Goal: Task Accomplishment & Management: Manage account settings

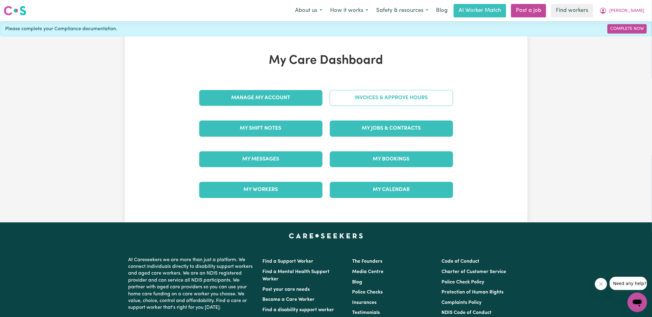
click at [343, 102] on link "Invoices & Approve Hours" at bounding box center [391, 98] width 123 height 16
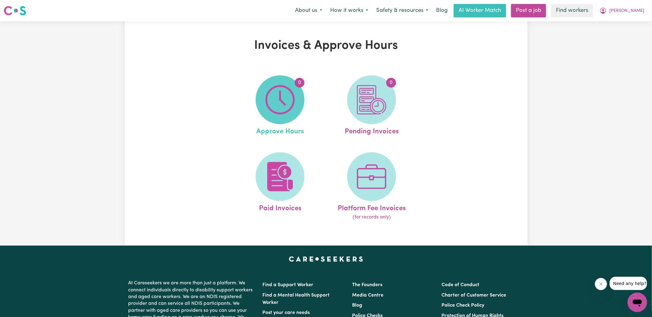
click at [295, 103] on span "0" at bounding box center [280, 99] width 49 height 49
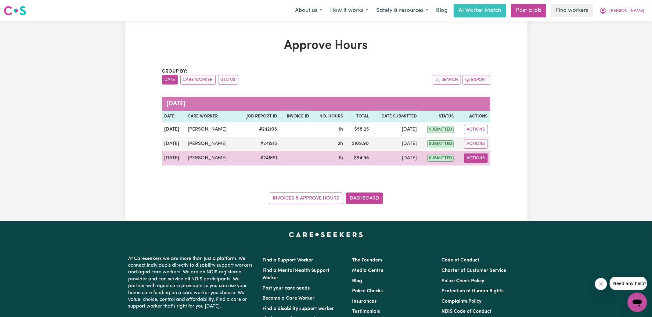
click at [471, 156] on button "Actions" at bounding box center [476, 157] width 24 height 9
click at [487, 174] on link "View Job Report" at bounding box center [491, 172] width 52 height 12
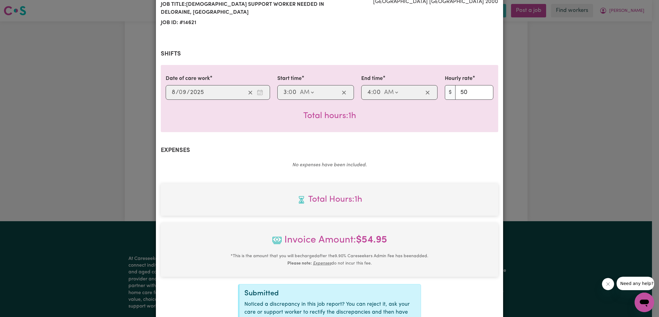
scroll to position [160, 0]
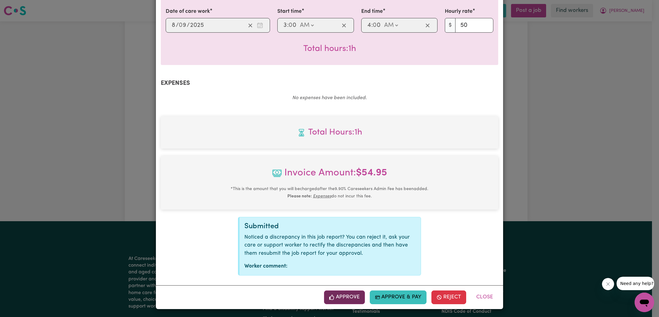
click at [351, 296] on button "Approve" at bounding box center [344, 296] width 41 height 13
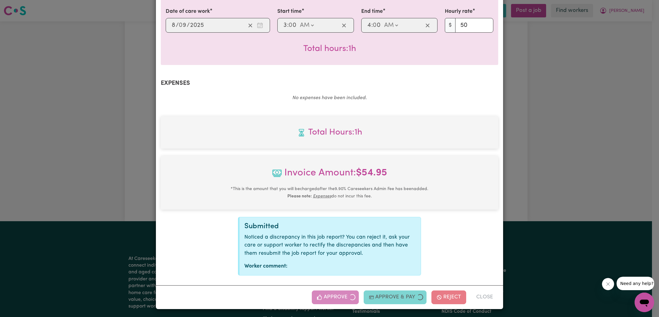
click at [532, 174] on div "Job Report # 241651 - [PERSON_NAME] Summary Job report # 241651 Client name: [P…" at bounding box center [329, 158] width 659 height 317
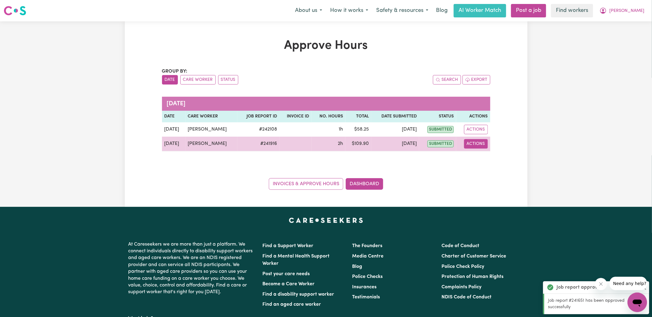
click at [484, 144] on button "Actions" at bounding box center [476, 143] width 24 height 9
click at [487, 162] on link "View Job Report" at bounding box center [491, 158] width 52 height 12
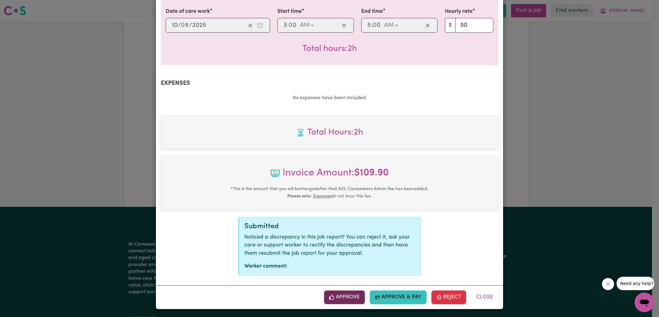
click at [338, 297] on button "Approve" at bounding box center [344, 296] width 41 height 13
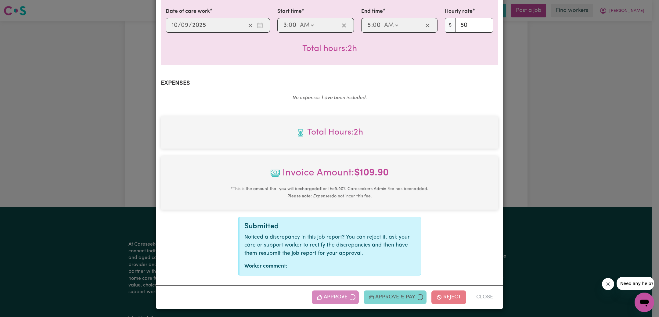
click at [534, 182] on div "Job Report # 241916 - [PERSON_NAME] Summary Job report # 241916 Client name: [P…" at bounding box center [329, 158] width 659 height 317
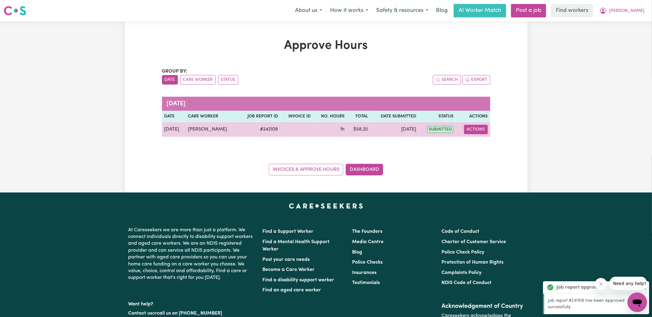
click at [480, 128] on button "Actions" at bounding box center [476, 129] width 24 height 9
click at [483, 145] on link "View Job Report" at bounding box center [491, 143] width 52 height 12
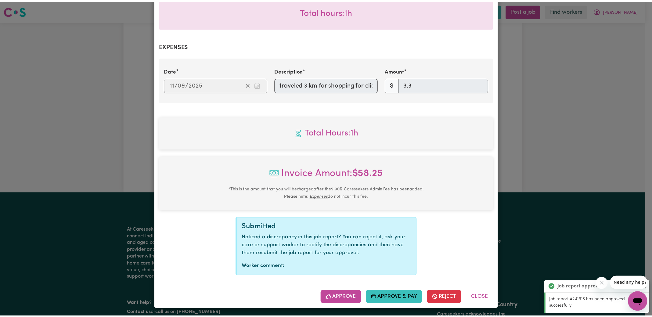
scroll to position [198, 0]
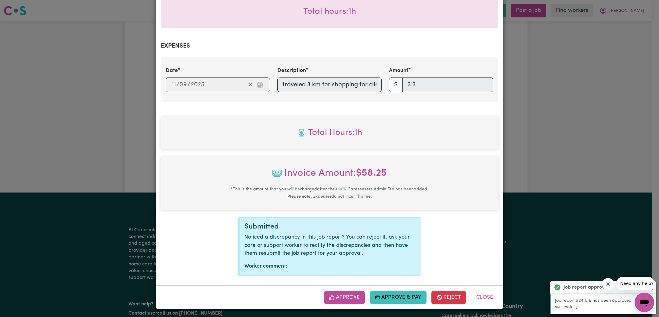
drag, startPoint x: 339, startPoint y: 291, endPoint x: 447, endPoint y: 189, distance: 148.9
click at [338, 291] on button "Approve" at bounding box center [344, 297] width 41 height 13
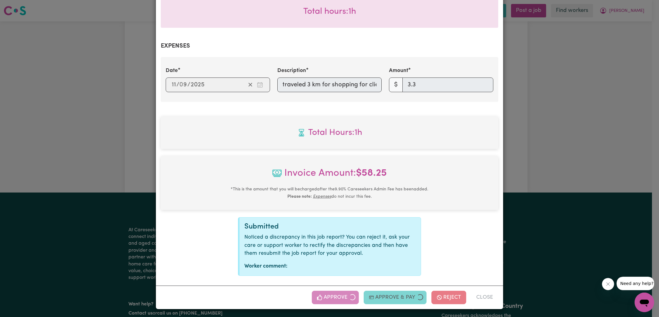
click at [568, 129] on div "Job Report # 242108 - [PERSON_NAME] Summary Job report # 242108 Client name: [P…" at bounding box center [329, 158] width 659 height 317
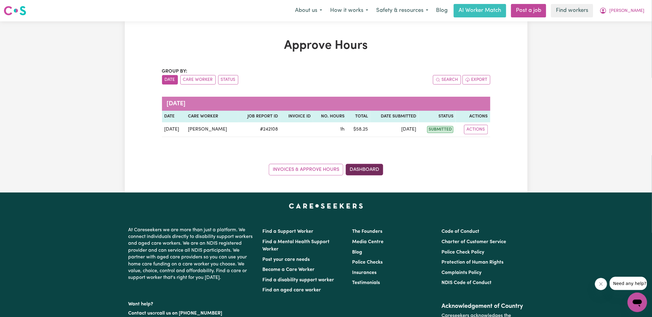
click at [371, 168] on link "Dashboard" at bounding box center [365, 170] width 38 height 12
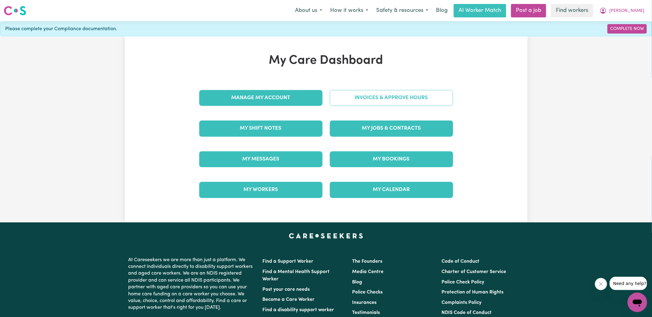
click at [387, 100] on link "Invoices & Approve Hours" at bounding box center [391, 98] width 123 height 16
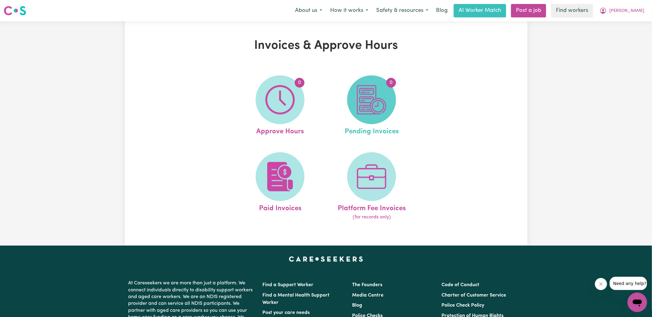
click at [393, 107] on span "0" at bounding box center [371, 99] width 49 height 49
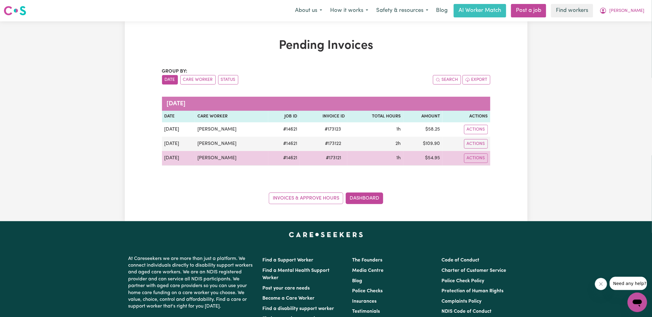
click at [331, 155] on span "# 173121" at bounding box center [333, 157] width 23 height 7
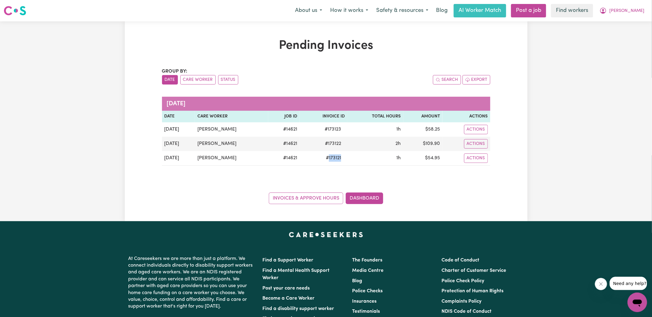
copy span "173121"
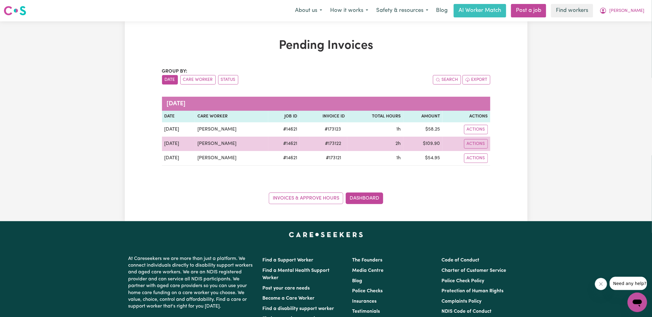
click at [333, 141] on span "# 173122" at bounding box center [332, 143] width 23 height 7
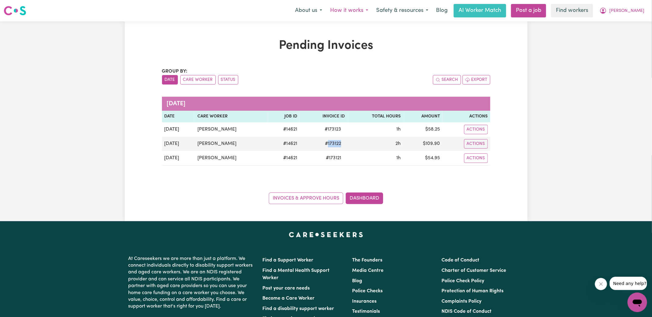
copy span "173122"
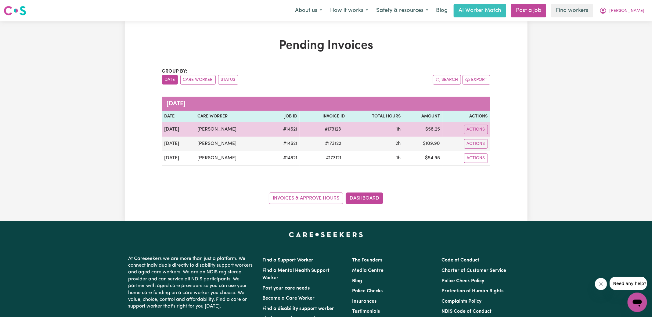
click at [330, 128] on span "# 173123" at bounding box center [333, 129] width 24 height 7
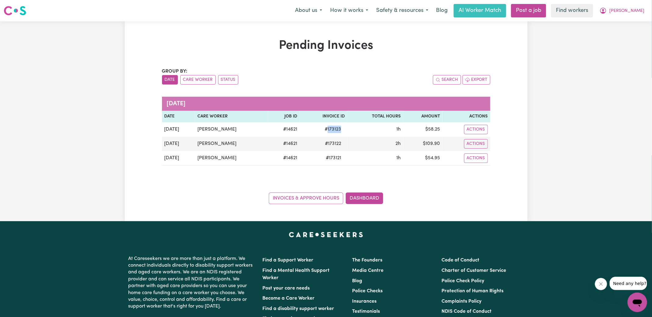
copy span "173123"
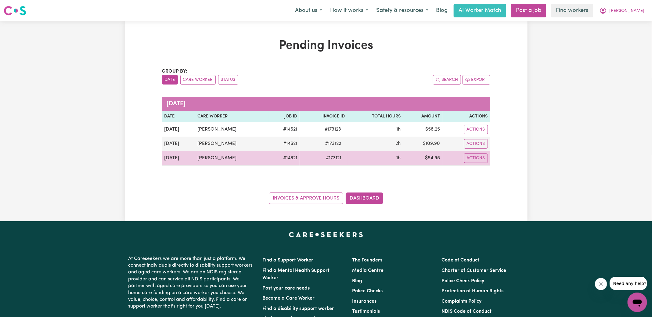
click at [431, 158] on td "$ 54.95" at bounding box center [422, 158] width 39 height 15
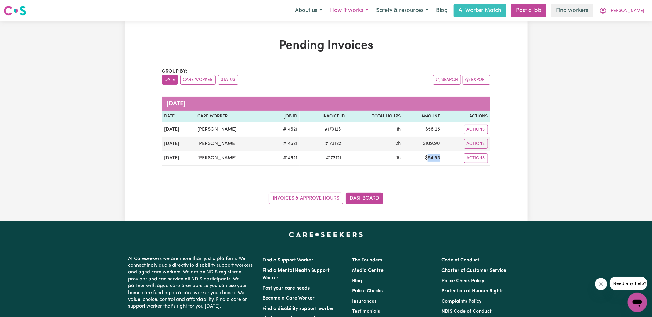
copy td "54.95"
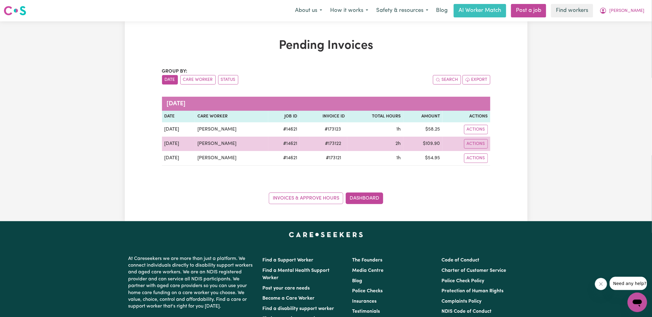
click at [430, 142] on td "$ 109.90" at bounding box center [422, 144] width 39 height 14
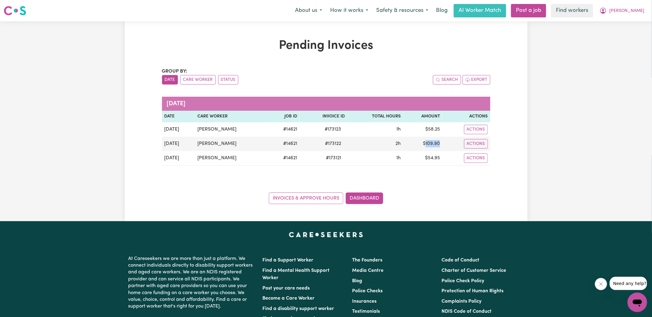
copy td "109.90"
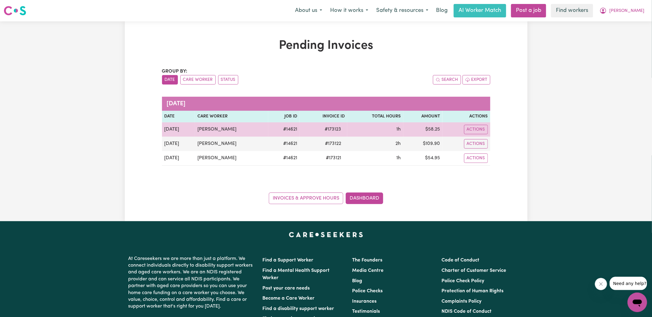
click at [433, 129] on td "$ 58.25" at bounding box center [422, 129] width 39 height 14
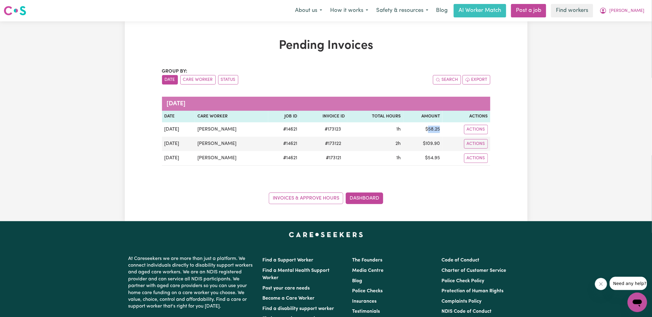
copy td "58.25"
click at [606, 12] on icon "My Account" at bounding box center [603, 11] width 6 height 6
click at [621, 36] on link "Logout" at bounding box center [624, 35] width 48 height 12
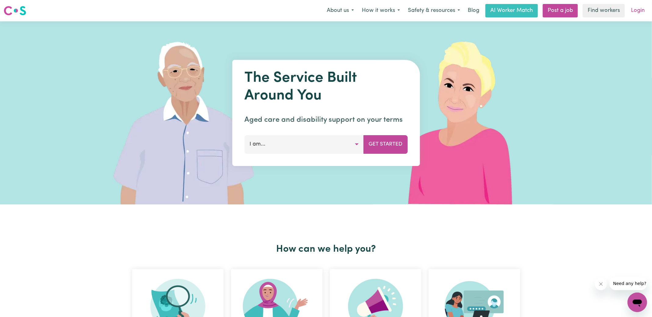
click at [631, 13] on link "Login" at bounding box center [637, 10] width 21 height 13
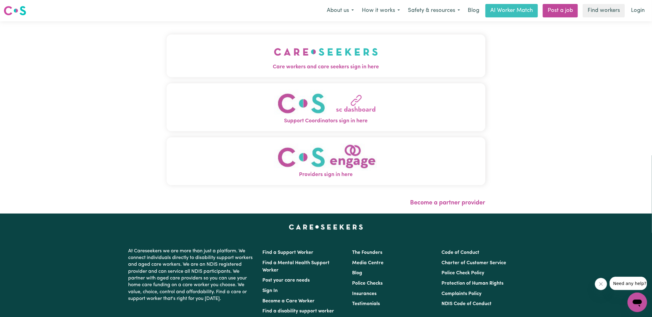
click at [300, 60] on img "Care workers and care seekers sign in here" at bounding box center [326, 52] width 104 height 23
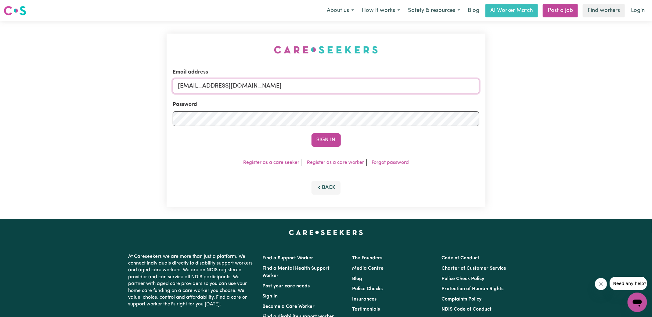
drag, startPoint x: 215, startPoint y: 85, endPoint x: 554, endPoint y: 131, distance: 341.8
click at [554, 131] on div "Email address [EMAIL_ADDRESS][DOMAIN_NAME] Password Sign In Register as a care …" at bounding box center [326, 120] width 652 height 198
type input "[EMAIL_ADDRESS][DOMAIN_NAME]"
click at [311, 133] on button "Sign In" at bounding box center [325, 139] width 29 height 13
